Goal: Information Seeking & Learning: Understand process/instructions

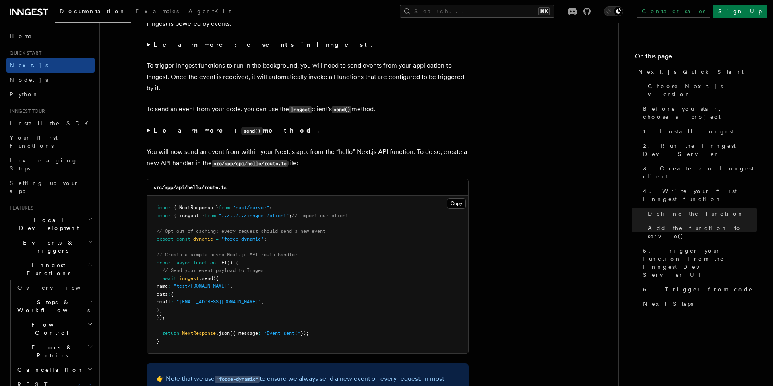
scroll to position [4242, 0]
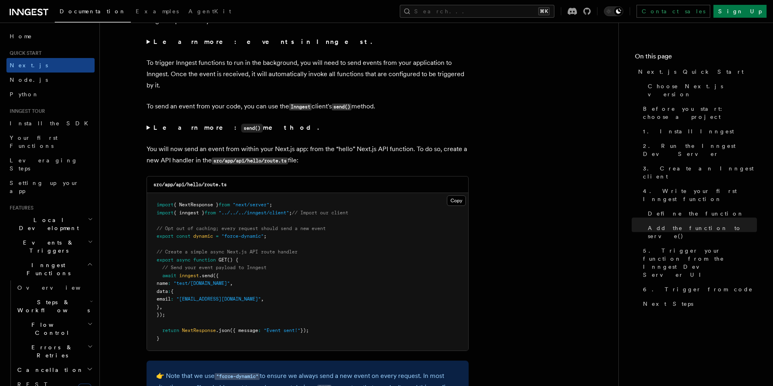
click at [161, 131] on strong "Learn more: send() method." at bounding box center [236, 128] width 167 height 8
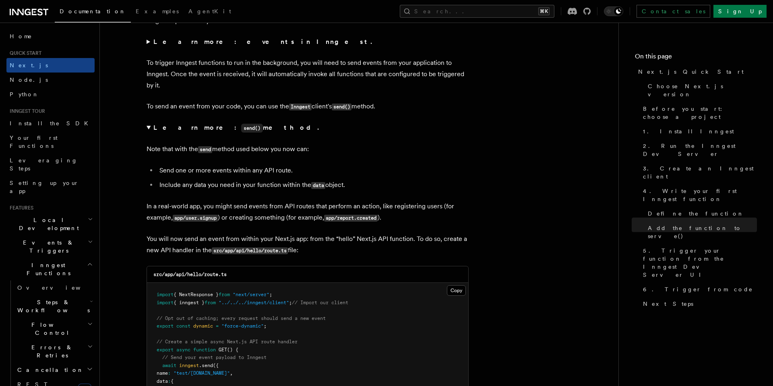
click at [149, 134] on summary "Learn more: send() method." at bounding box center [308, 128] width 322 height 12
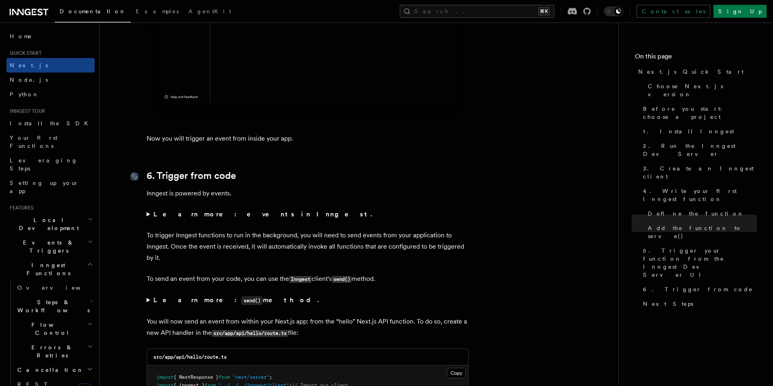
scroll to position [4015, 0]
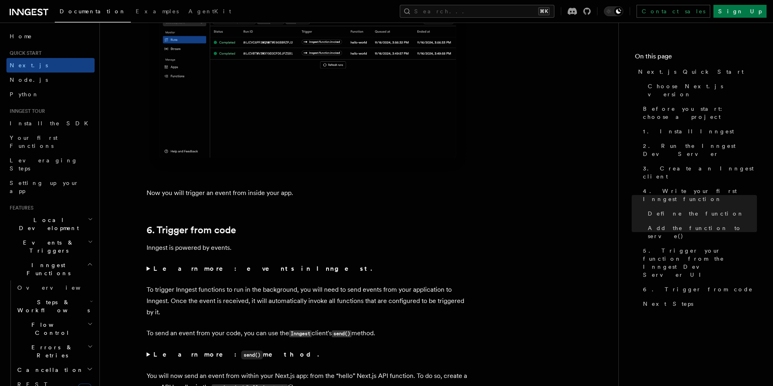
click at [205, 236] on link "6. Trigger from code" at bounding box center [191, 229] width 89 height 11
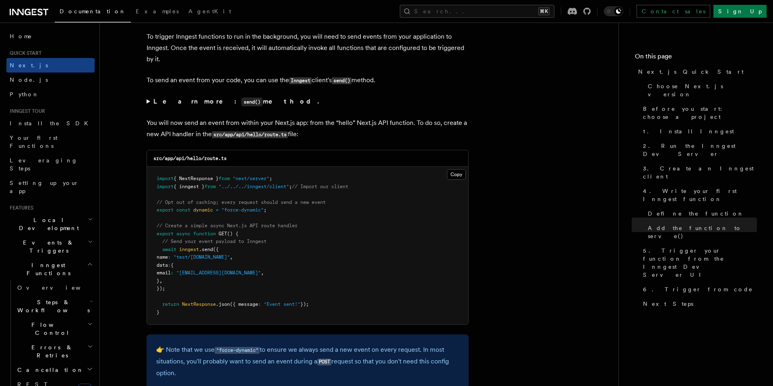
scroll to position [4276, 0]
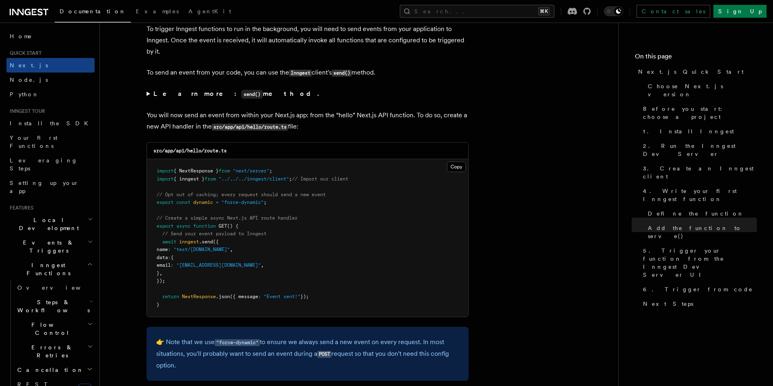
drag, startPoint x: 537, startPoint y: 284, endPoint x: 533, endPoint y: 279, distance: 6.4
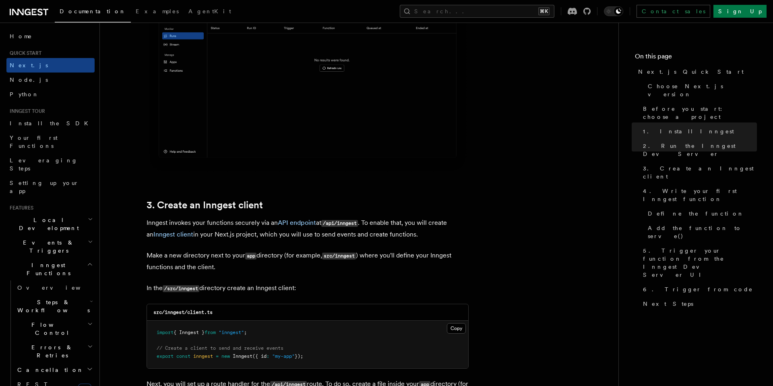
scroll to position [803, 0]
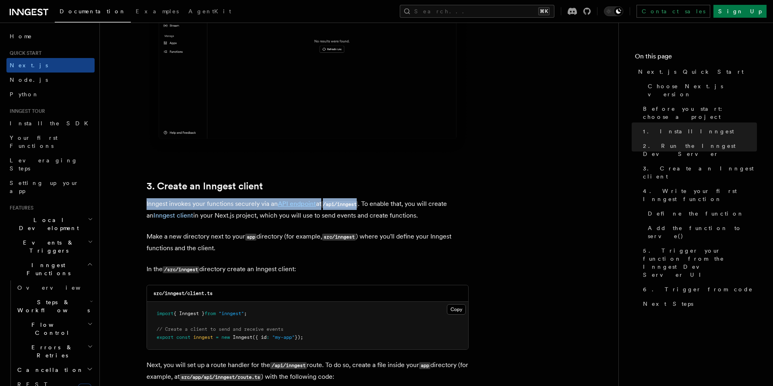
drag, startPoint x: 145, startPoint y: 205, endPoint x: 362, endPoint y: 209, distance: 216.7
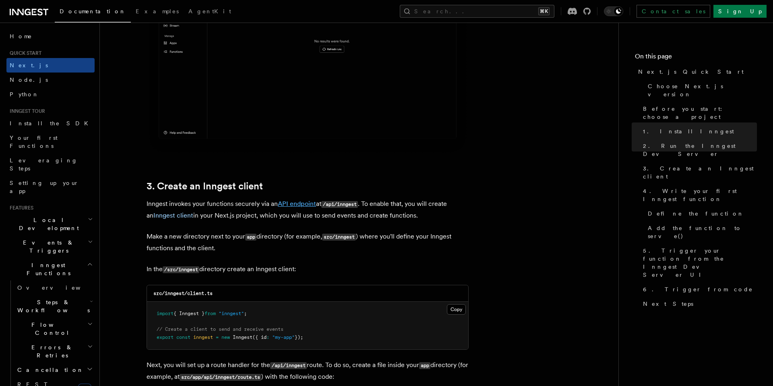
drag, startPoint x: 298, startPoint y: 213, endPoint x: 298, endPoint y: 207, distance: 6.4
click at [298, 213] on p "Inngest invokes your functions securely via an API endpoint at /api/inngest . T…" at bounding box center [308, 209] width 322 height 23
click at [298, 206] on link "API endpoint" at bounding box center [297, 204] width 38 height 8
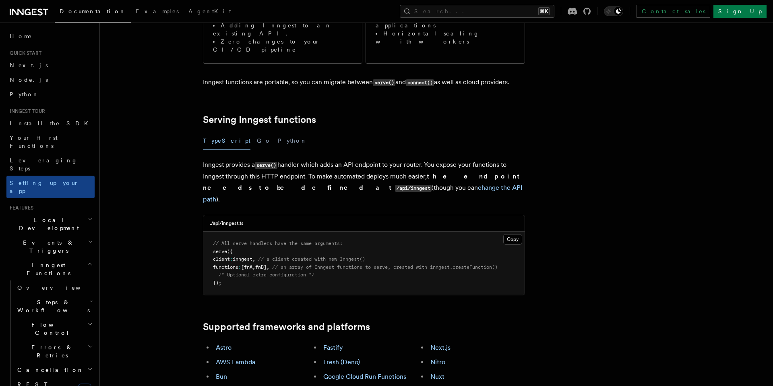
scroll to position [217, 0]
